Goal: Information Seeking & Learning: Learn about a topic

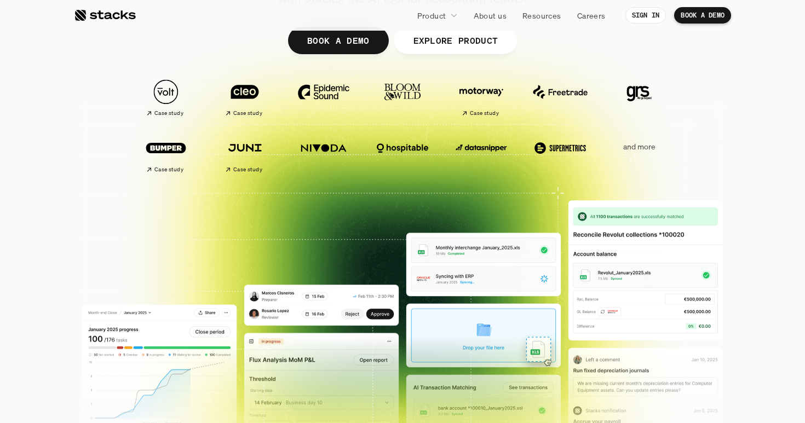
scroll to position [146, 0]
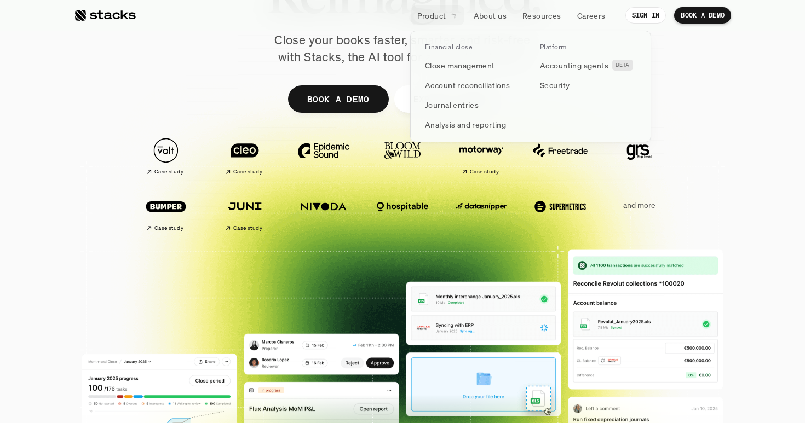
click at [440, 16] on div at bounding box center [530, 73] width 241 height 137
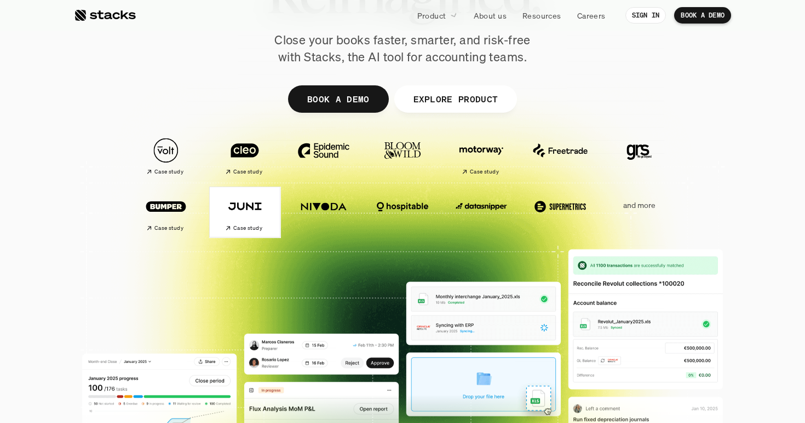
click at [249, 226] on h2 "Case study" at bounding box center [247, 228] width 29 height 7
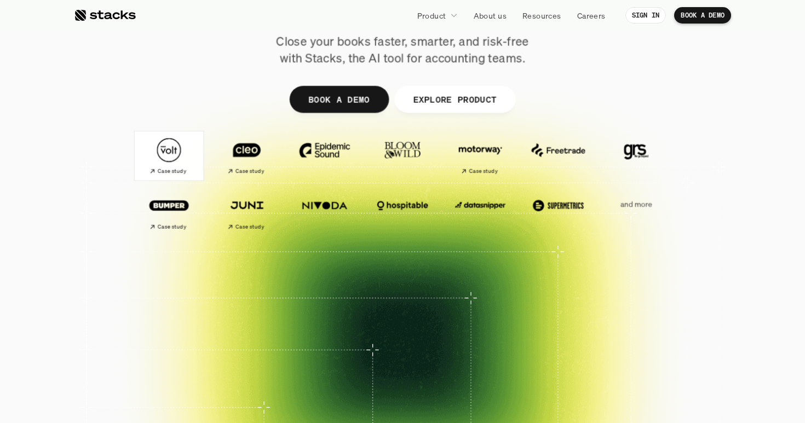
click at [164, 148] on img at bounding box center [169, 150] width 61 height 42
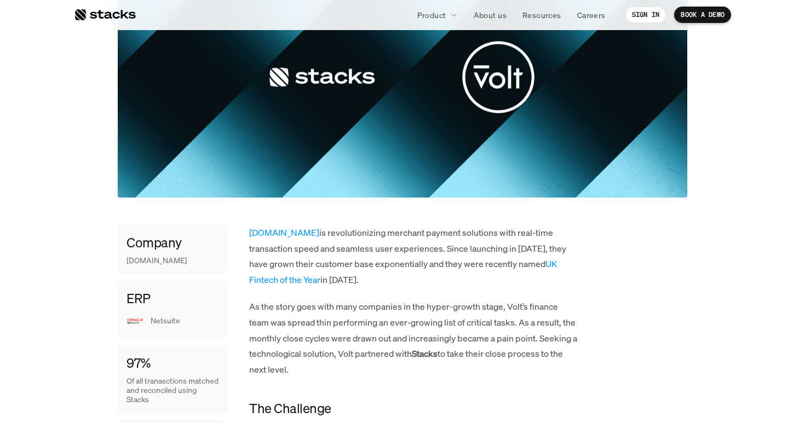
scroll to position [300, 0]
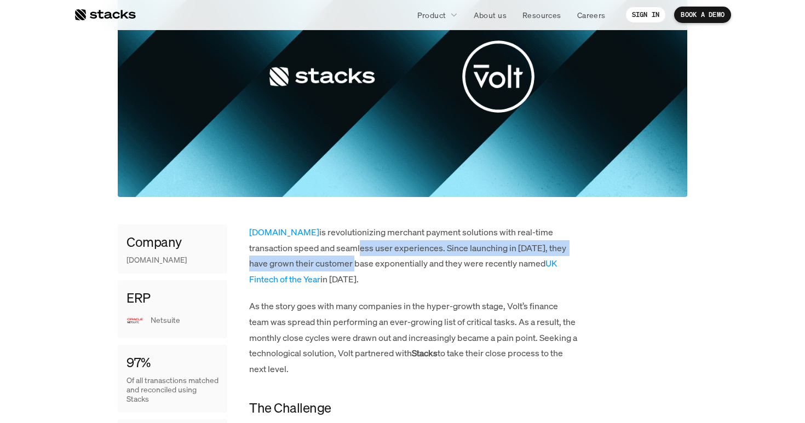
drag, startPoint x: 314, startPoint y: 266, endPoint x: 314, endPoint y: 252, distance: 14.2
click at [314, 252] on p "[DOMAIN_NAME] is revolutionizing merchant payment solutions with real-time tran…" at bounding box center [413, 256] width 329 height 63
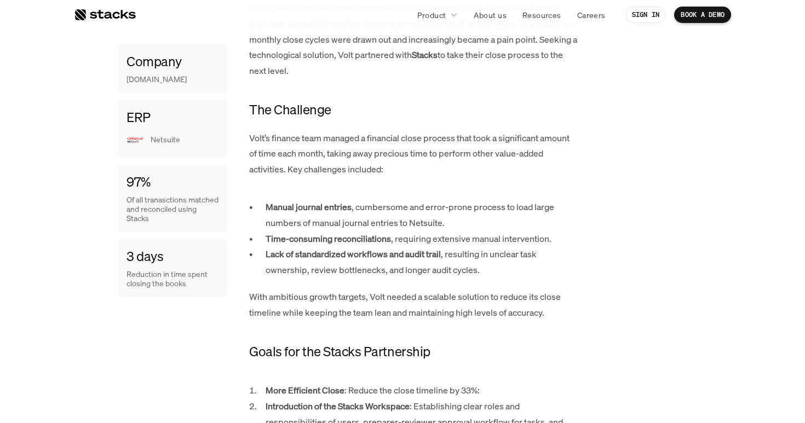
scroll to position [597, 0]
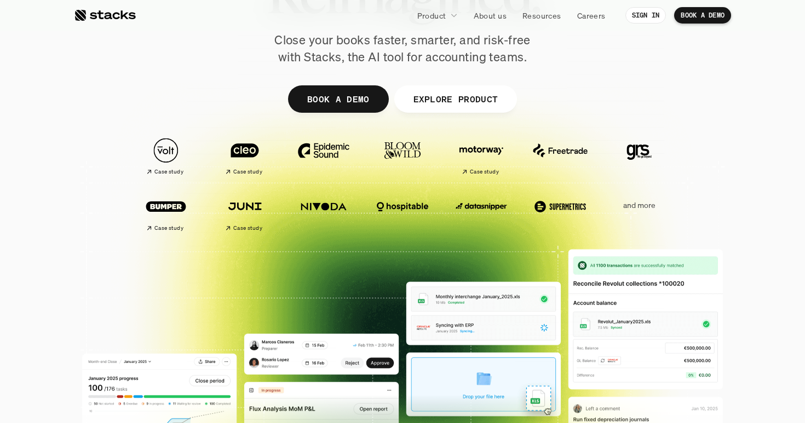
click at [319, 205] on img at bounding box center [323, 206] width 61 height 43
click at [315, 207] on img at bounding box center [323, 206] width 61 height 43
drag, startPoint x: 315, startPoint y: 207, endPoint x: 385, endPoint y: 206, distance: 70.6
click at [385, 206] on div "Case study Case study" at bounding box center [363, 212] width 462 height 48
click at [416, 187] on img at bounding box center [402, 206] width 61 height 43
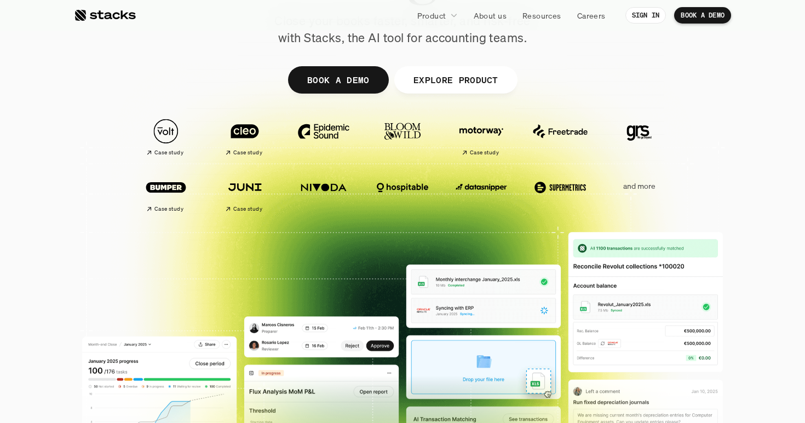
scroll to position [165, 0]
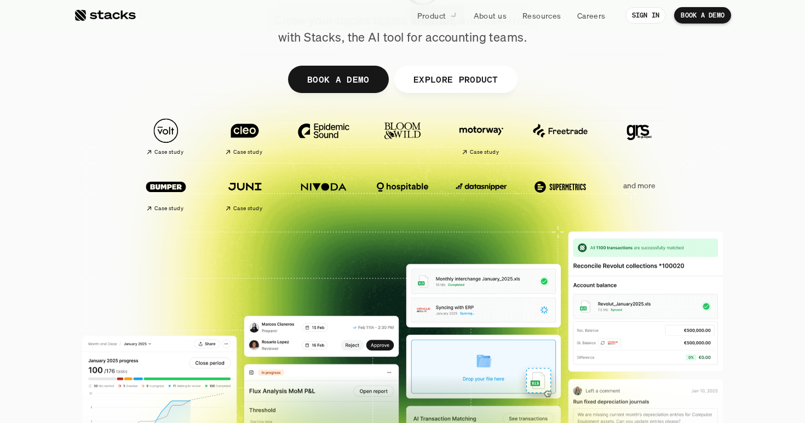
click at [718, 185] on div at bounding box center [402, 103] width 657 height 493
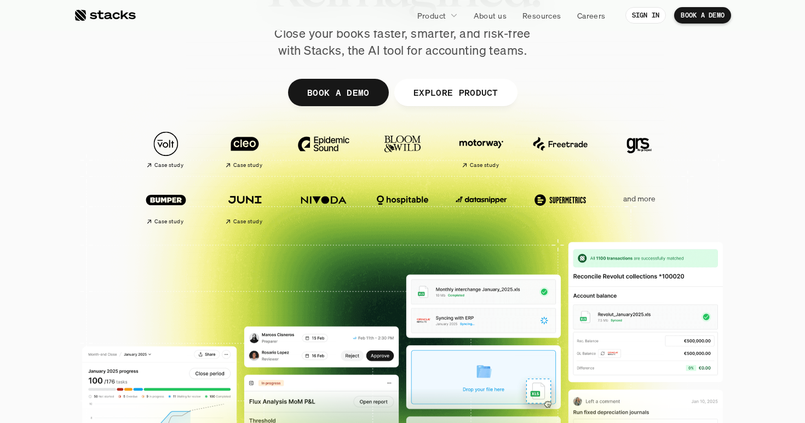
scroll to position [154, 0]
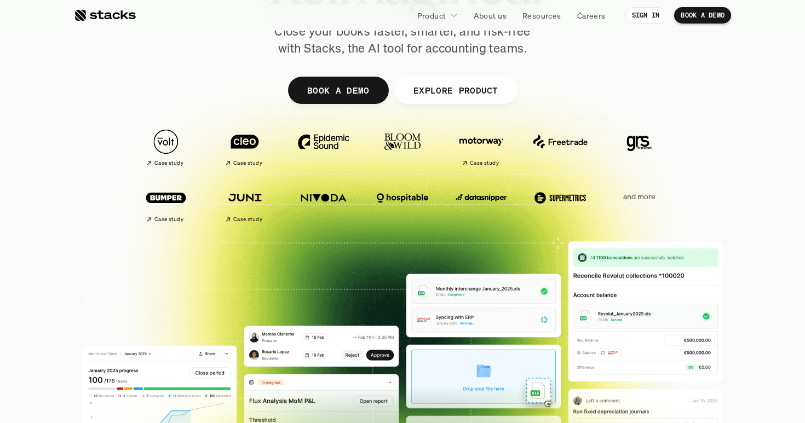
click at [648, 196] on p "and more" at bounding box center [639, 196] width 68 height 9
click at [620, 196] on p "and more" at bounding box center [639, 196] width 68 height 9
click at [232, 145] on img at bounding box center [244, 141] width 61 height 43
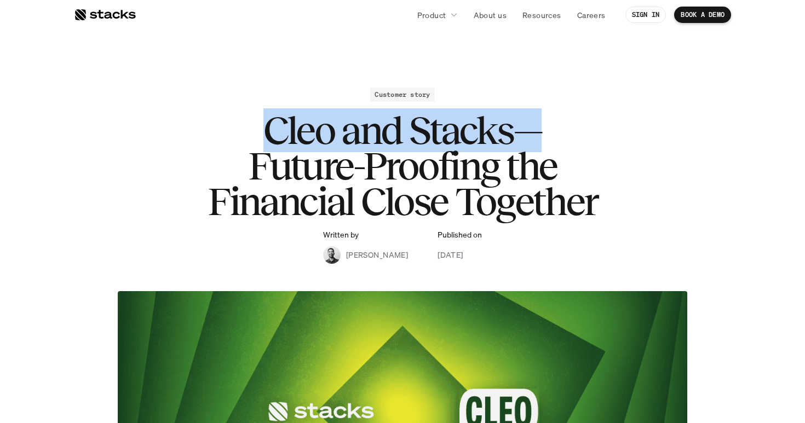
drag, startPoint x: 258, startPoint y: 138, endPoint x: 544, endPoint y: 138, distance: 285.8
click at [544, 138] on h1 "Cleo and Stacks—Future-Proofing the Financial Close Together" at bounding box center [402, 166] width 438 height 106
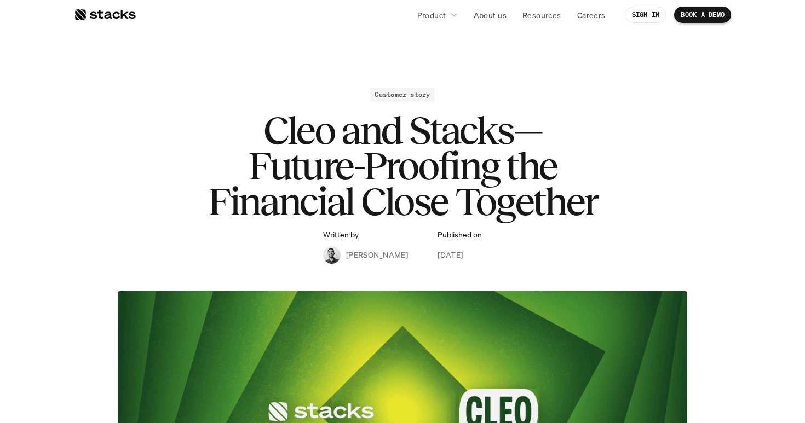
click at [409, 177] on h1 "Cleo and Stacks—Future-Proofing the Financial Close Together" at bounding box center [402, 166] width 438 height 106
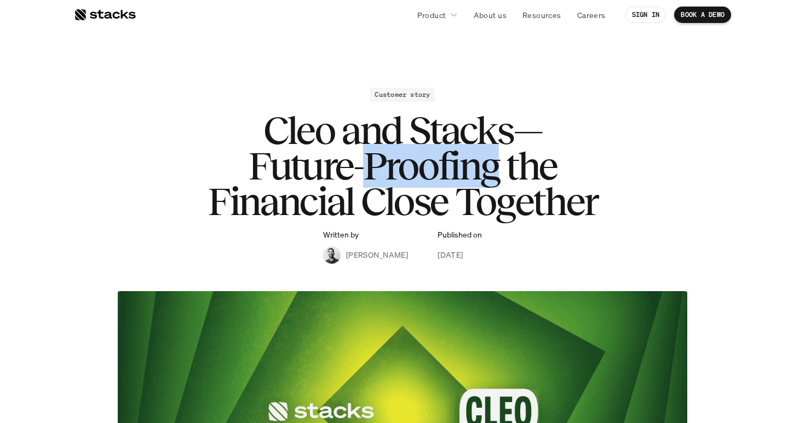
click at [409, 177] on h1 "Cleo and Stacks—Future-Proofing the Financial Close Together" at bounding box center [402, 166] width 438 height 106
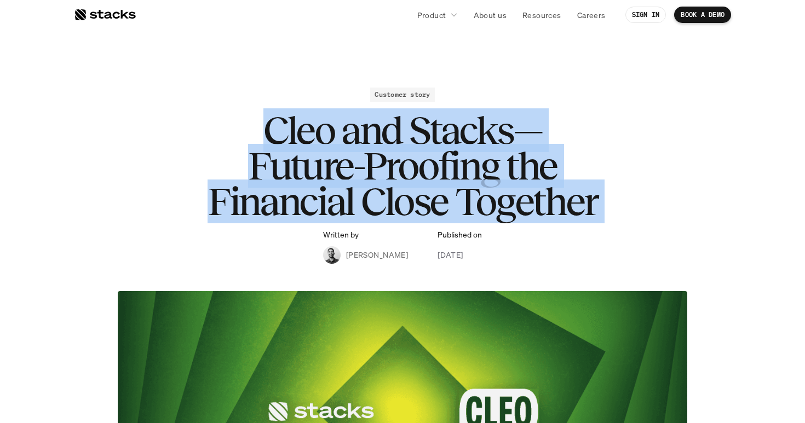
click at [409, 177] on h1 "Cleo and Stacks—Future-Proofing the Financial Close Together" at bounding box center [402, 166] width 438 height 106
